Goal: Task Accomplishment & Management: Complete application form

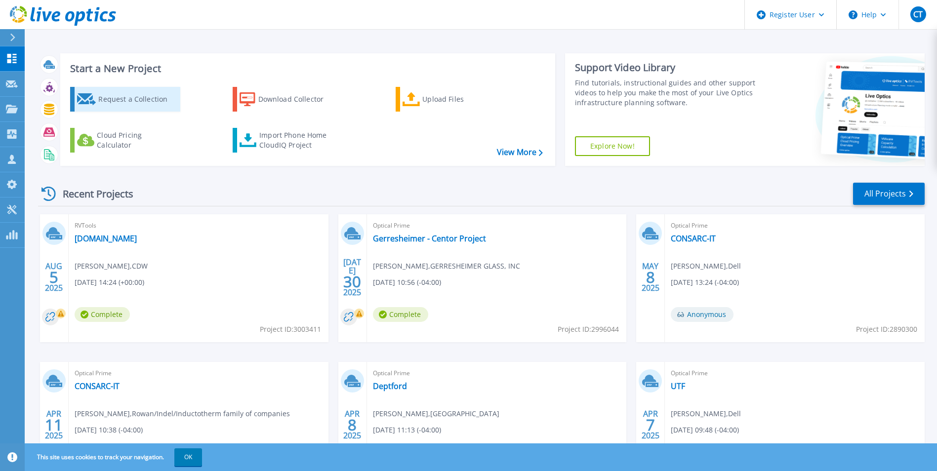
click at [152, 92] on div "Request a Collection" at bounding box center [137, 99] width 79 height 20
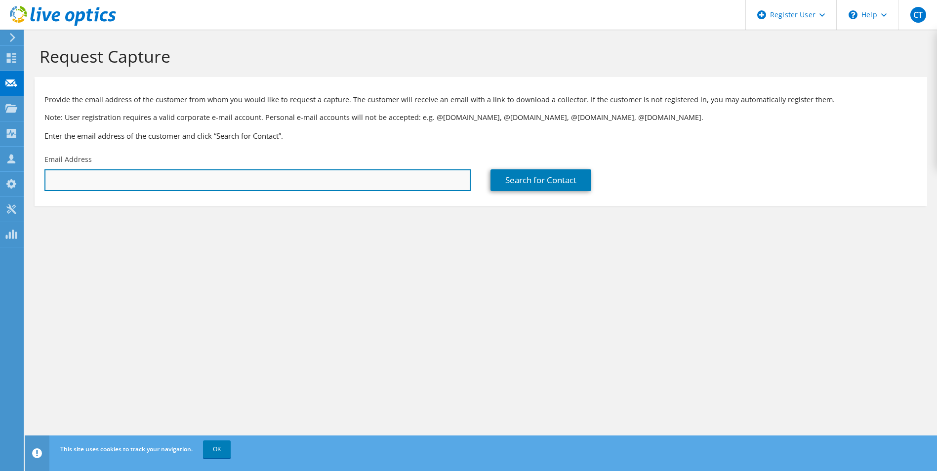
click at [142, 170] on input "text" at bounding box center [257, 180] width 426 height 22
type input "[EMAIL_ADDRESS][DOMAIN_NAME]"
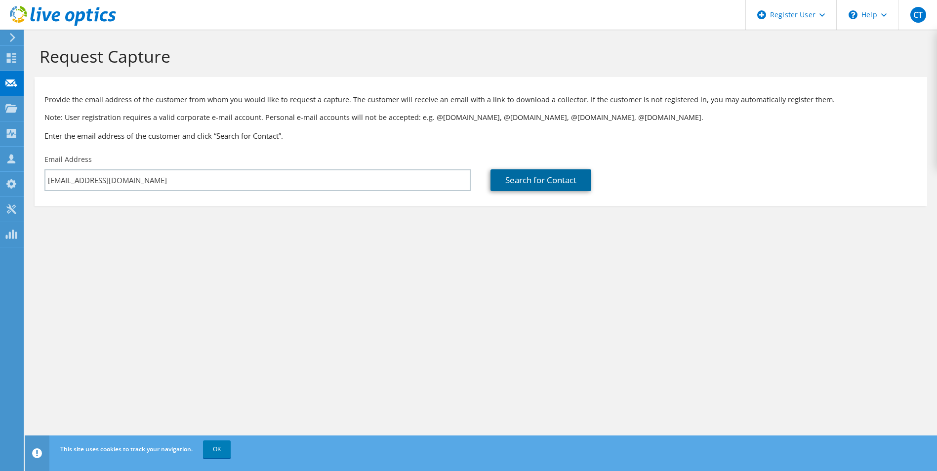
click at [505, 179] on link "Search for Contact" at bounding box center [541, 180] width 101 height 22
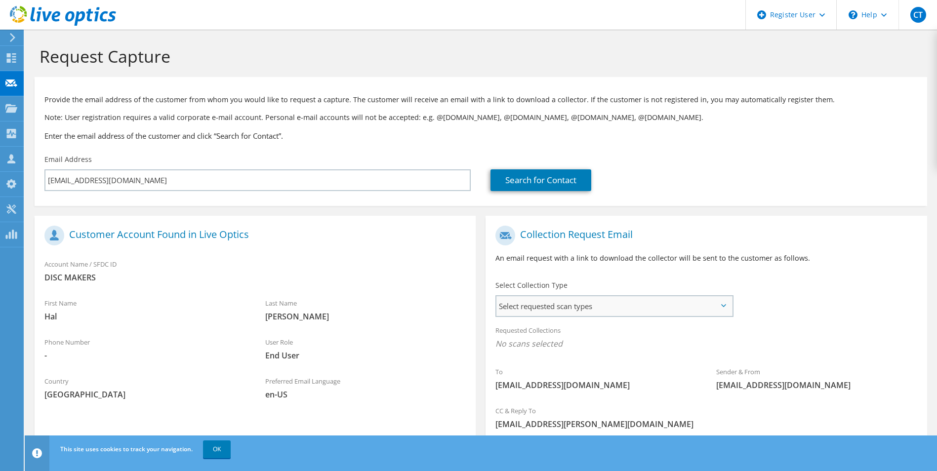
click at [567, 314] on span "Select requested scan types" at bounding box center [614, 306] width 235 height 20
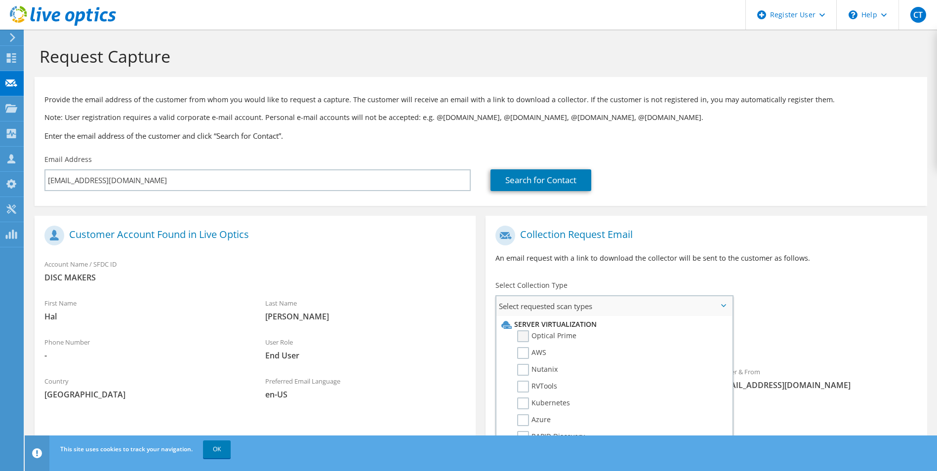
click at [560, 339] on label "Optical Prime" at bounding box center [546, 337] width 59 height 12
click at [0, 0] on input "Optical Prime" at bounding box center [0, 0] width 0 height 0
click at [843, 322] on div "Requested Collections No scans selected Optical Prime" at bounding box center [706, 340] width 441 height 40
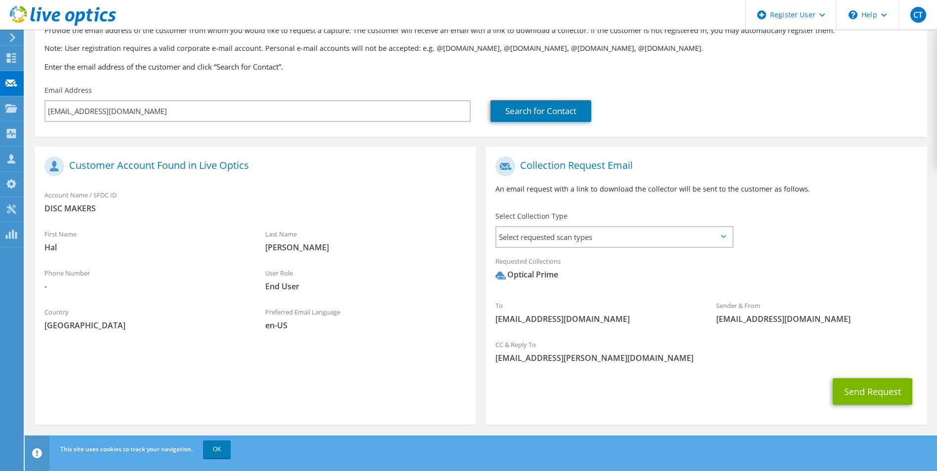
scroll to position [72, 0]
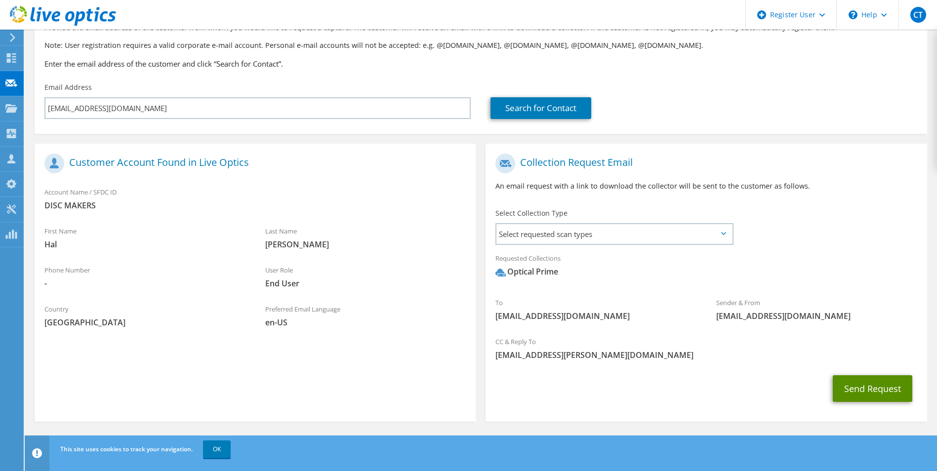
click at [868, 382] on button "Send Request" at bounding box center [873, 389] width 80 height 27
